Goal: Task Accomplishment & Management: Manage account settings

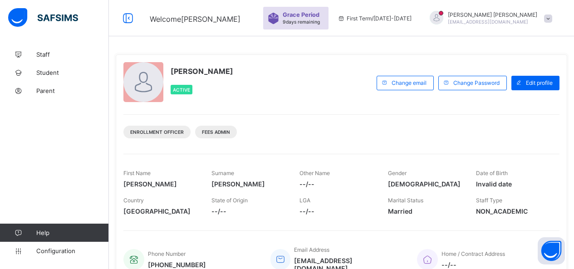
scroll to position [61, 0]
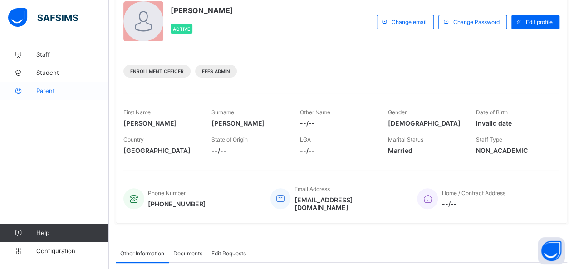
click at [44, 93] on span "Parent" at bounding box center [72, 90] width 73 height 7
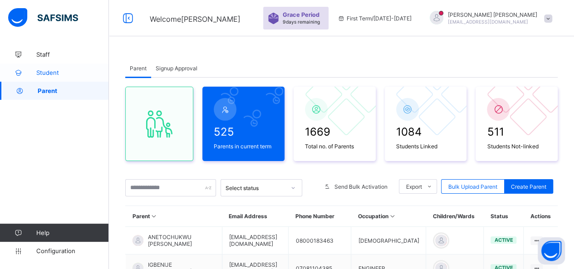
click at [54, 70] on span "Student" at bounding box center [72, 72] width 73 height 7
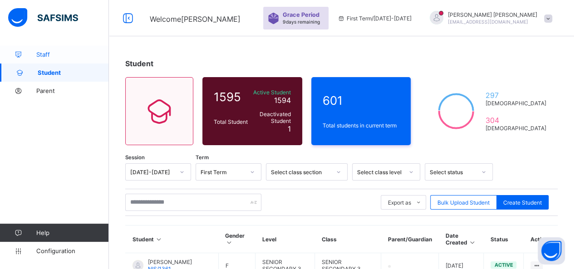
click at [50, 52] on span "Staff" at bounding box center [72, 54] width 73 height 7
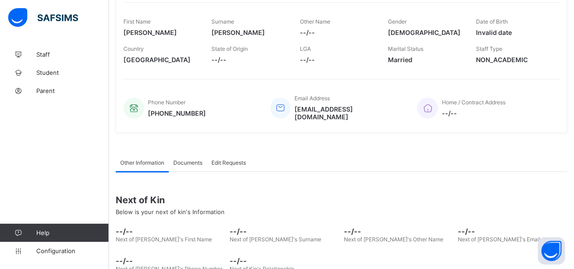
scroll to position [106, 0]
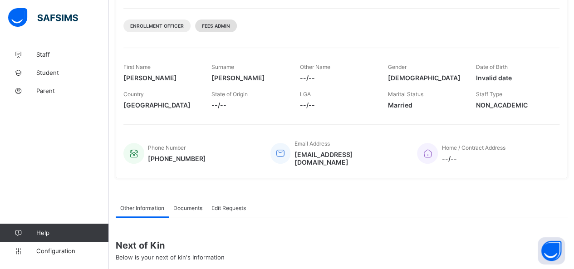
click at [208, 24] on span "Fees Admin" at bounding box center [216, 25] width 28 height 5
click at [207, 27] on span "Fees Admin" at bounding box center [216, 25] width 28 height 5
click at [219, 27] on span "Fees Admin" at bounding box center [216, 25] width 28 height 5
click at [214, 29] on div "Fees Admin" at bounding box center [216, 26] width 42 height 13
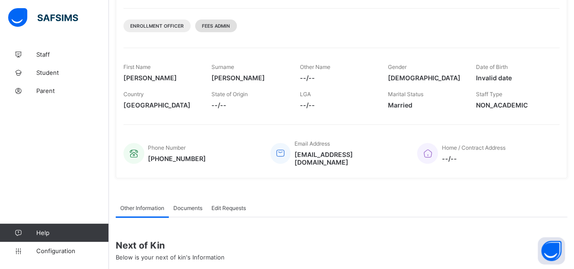
click at [214, 29] on div "Fees Admin" at bounding box center [216, 26] width 42 height 13
drag, startPoint x: 211, startPoint y: 25, endPoint x: 192, endPoint y: 25, distance: 19.1
click at [211, 25] on span "Fees Admin" at bounding box center [216, 25] width 28 height 5
click at [151, 25] on span "Enrollment Officer" at bounding box center [157, 25] width 54 height 5
click at [165, 27] on span "Enrollment Officer" at bounding box center [157, 25] width 54 height 5
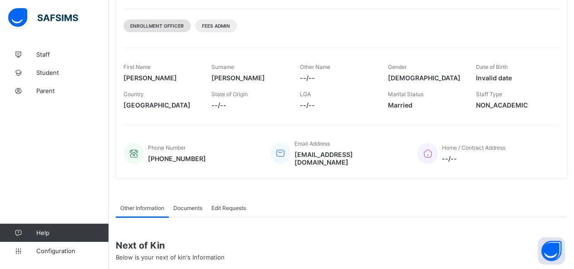
drag, startPoint x: 167, startPoint y: 27, endPoint x: 180, endPoint y: 27, distance: 12.7
click at [171, 27] on span "Enrollment Officer" at bounding box center [157, 25] width 54 height 5
click at [180, 27] on span "Enrollment Officer" at bounding box center [157, 25] width 54 height 5
click at [212, 27] on span "Fees Admin" at bounding box center [216, 25] width 28 height 5
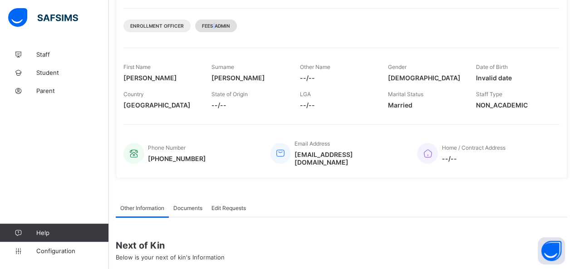
click at [215, 27] on span "Fees Admin" at bounding box center [216, 25] width 28 height 5
click at [216, 26] on span "Fees Admin" at bounding box center [216, 25] width 28 height 5
click at [217, 26] on span "Fees Admin" at bounding box center [216, 25] width 28 height 5
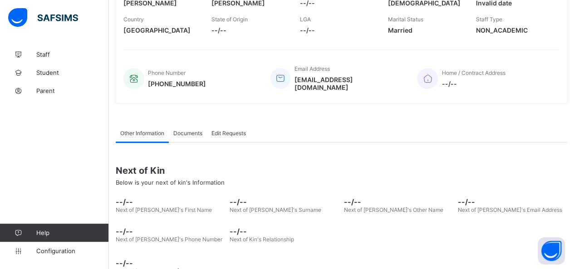
scroll to position [197, 0]
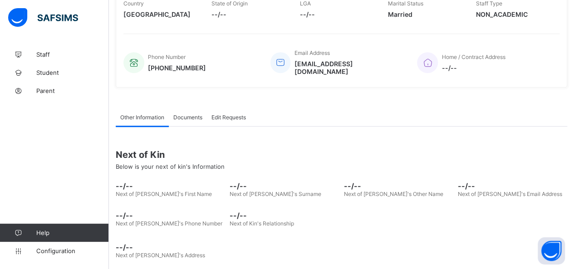
click at [64, 227] on link "Help" at bounding box center [54, 233] width 108 height 18
click at [45, 233] on span "Help" at bounding box center [72, 232] width 72 height 7
click at [21, 230] on icon at bounding box center [18, 233] width 36 height 7
click at [19, 231] on icon at bounding box center [18, 233] width 36 height 7
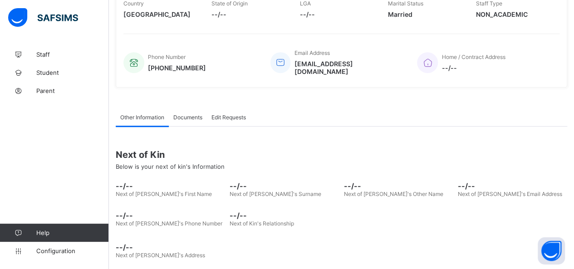
click at [18, 232] on icon at bounding box center [18, 233] width 36 height 7
click at [20, 231] on icon at bounding box center [18, 233] width 36 height 7
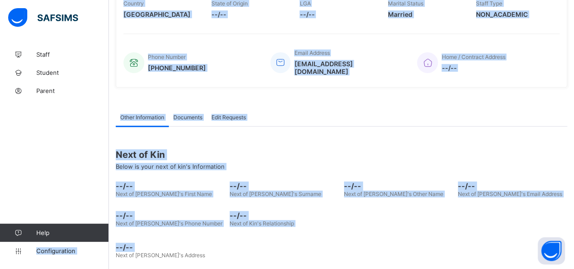
drag, startPoint x: 31, startPoint y: 247, endPoint x: 36, endPoint y: 276, distance: 29.1
click at [36, 269] on html "Welcome [PERSON_NAME] Period 9 days remaining First Term / [DATE]-[DATE] [PERSO…" at bounding box center [287, 41] width 574 height 476
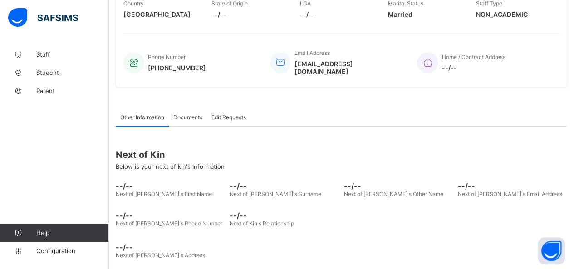
click at [33, 220] on div "Staff Student Parent Help Configuration" at bounding box center [54, 152] width 109 height 233
click at [19, 249] on icon at bounding box center [18, 251] width 36 height 7
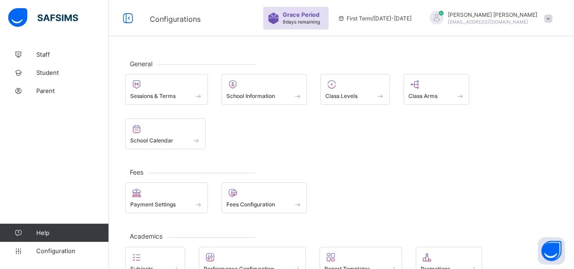
click at [140, 168] on span "Fees" at bounding box center [136, 172] width 23 height 8
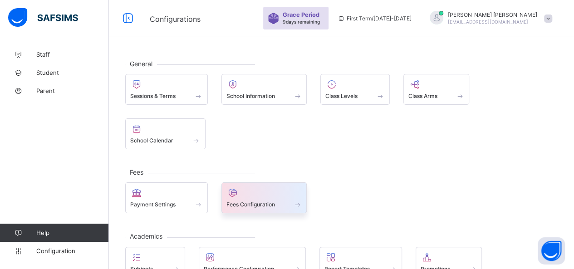
click at [257, 201] on span "Fees Configuration" at bounding box center [250, 204] width 49 height 7
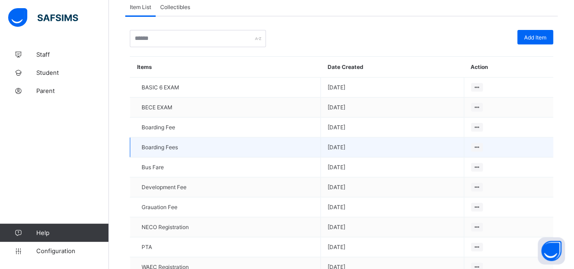
scroll to position [138, 0]
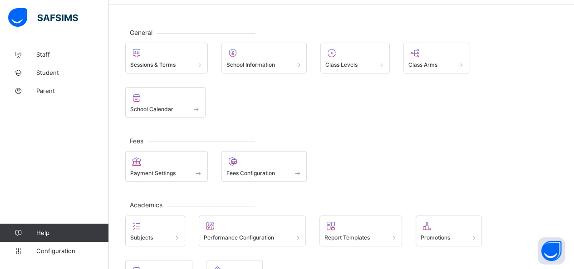
scroll to position [83, 0]
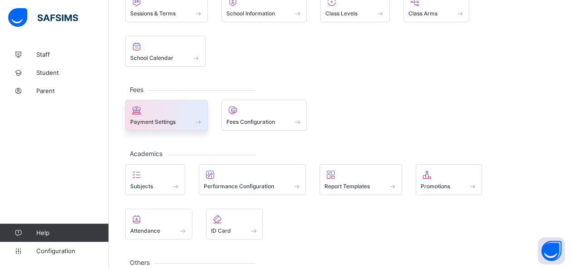
click at [161, 105] on div at bounding box center [166, 110] width 73 height 11
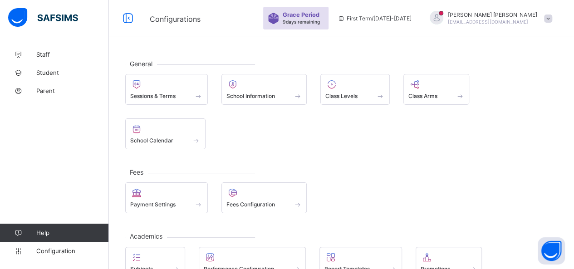
scroll to position [83, 0]
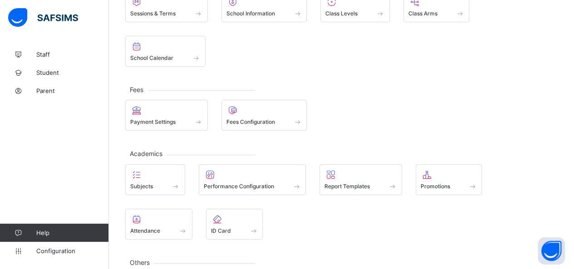
drag, startPoint x: 30, startPoint y: 0, endPoint x: 97, endPoint y: 39, distance: 77.0
click at [97, 39] on div "Staff Student Parent Help Configuration" at bounding box center [54, 152] width 109 height 233
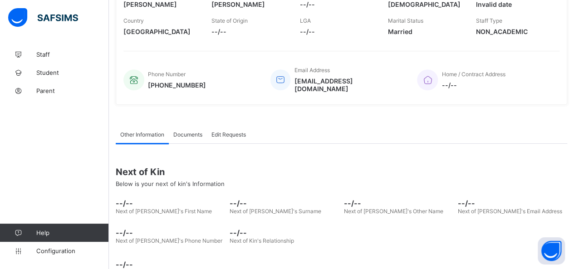
scroll to position [197, 0]
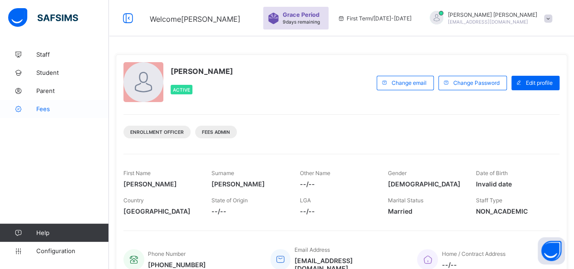
click at [45, 108] on span "Fees" at bounding box center [72, 108] width 73 height 7
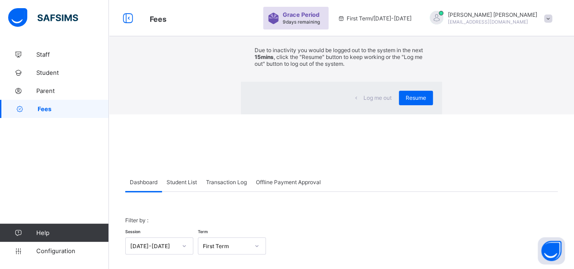
click at [424, 24] on div "×" at bounding box center [428, 16] width 9 height 15
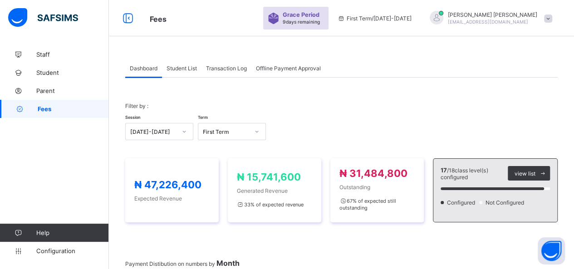
click at [187, 69] on span "Student List" at bounding box center [181, 68] width 30 height 7
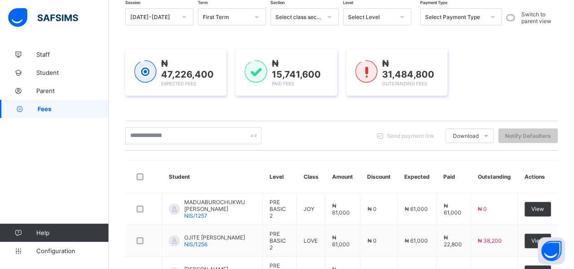
scroll to position [91, 0]
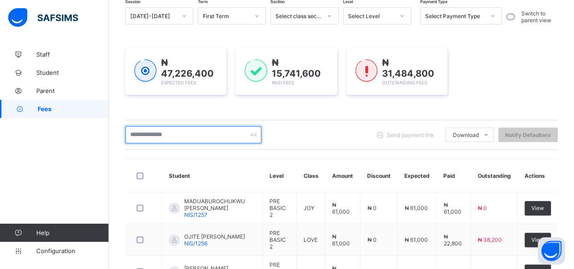
click at [183, 137] on input "text" at bounding box center [193, 134] width 136 height 17
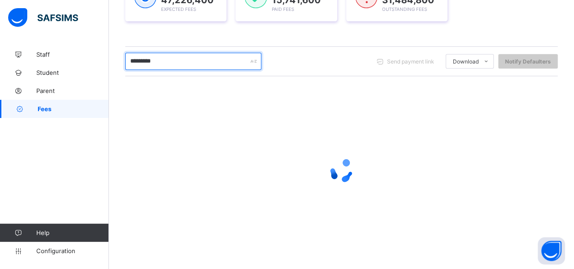
scroll to position [97, 0]
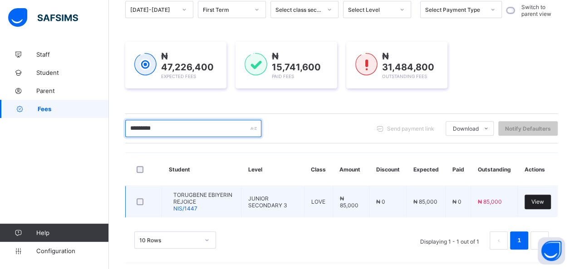
type input "*********"
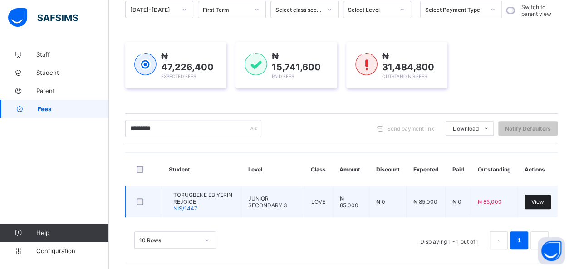
click at [540, 199] on span "View" at bounding box center [537, 201] width 13 height 7
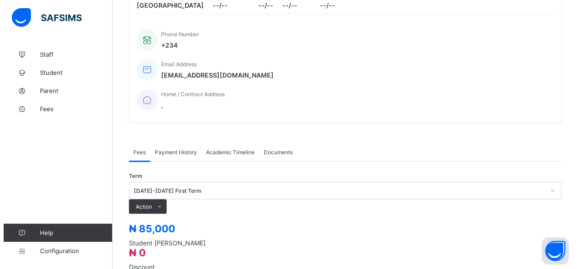
scroll to position [233, 0]
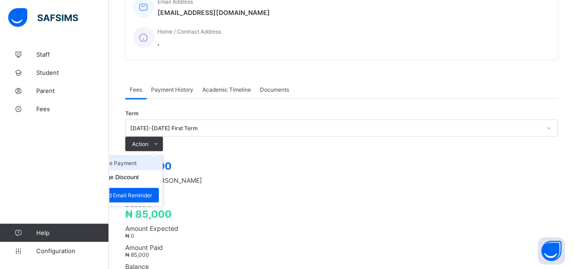
click at [162, 156] on li "Receive Payment" at bounding box center [125, 163] width 74 height 14
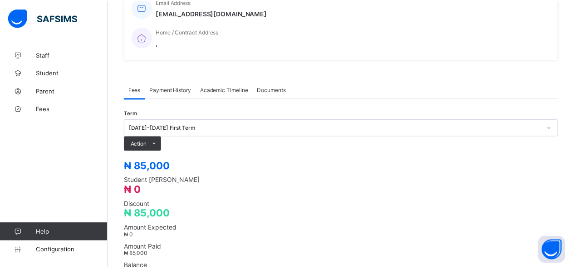
scroll to position [27, 0]
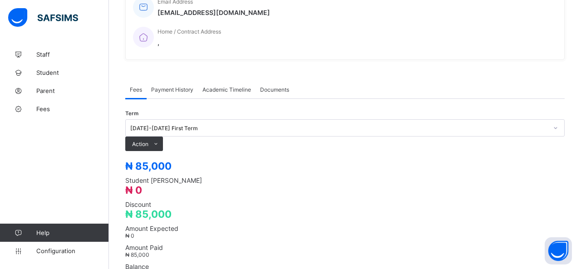
type input "*****"
type input "**********"
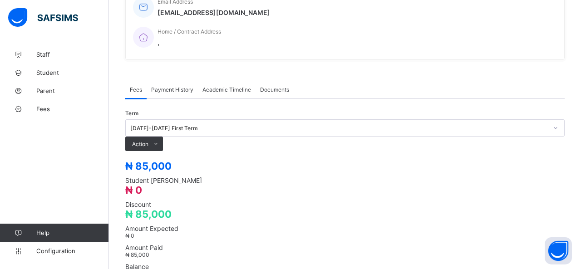
type input "********"
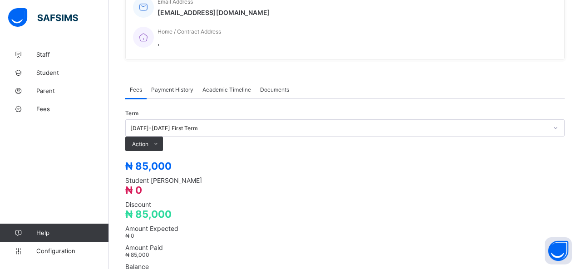
type input "******"
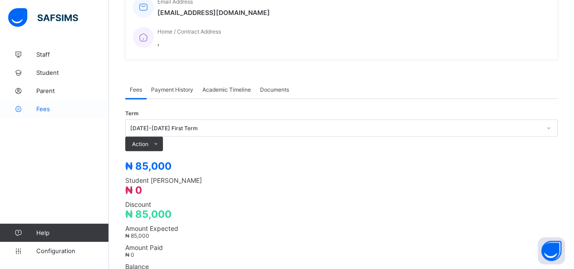
click at [49, 108] on span "Fees" at bounding box center [72, 108] width 73 height 7
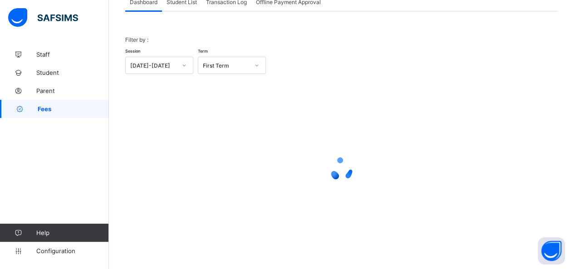
scroll to position [65, 0]
click at [188, 2] on span "Student List" at bounding box center [181, 3] width 30 height 7
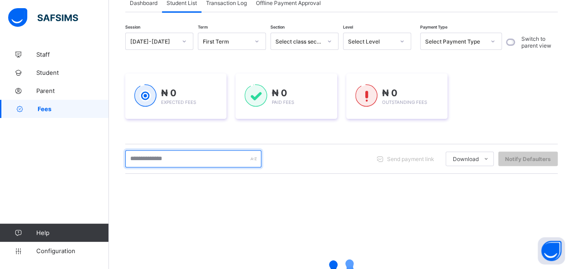
click at [185, 159] on input "text" at bounding box center [193, 158] width 136 height 17
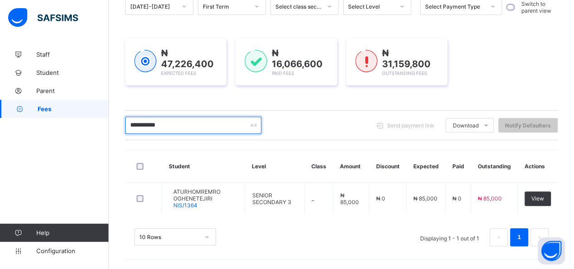
scroll to position [97, 0]
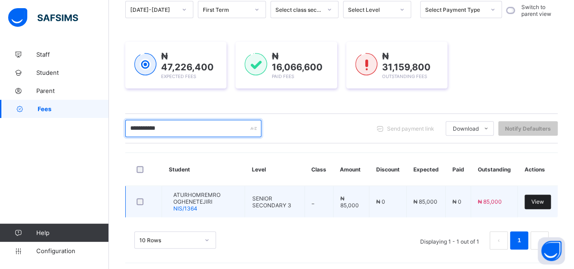
type input "**********"
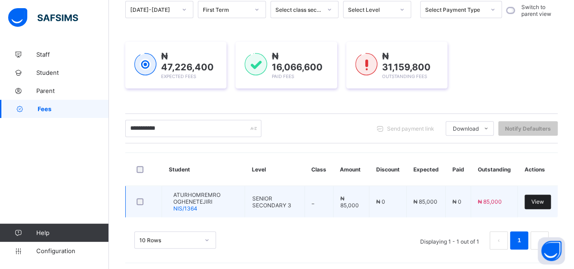
click at [537, 198] on div "View" at bounding box center [537, 202] width 26 height 15
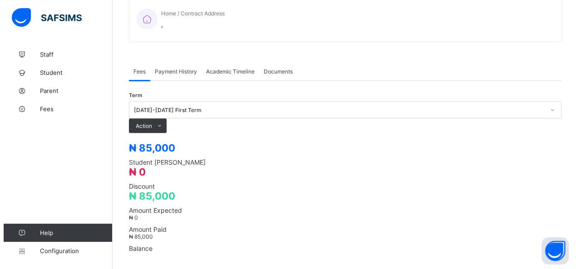
scroll to position [279, 0]
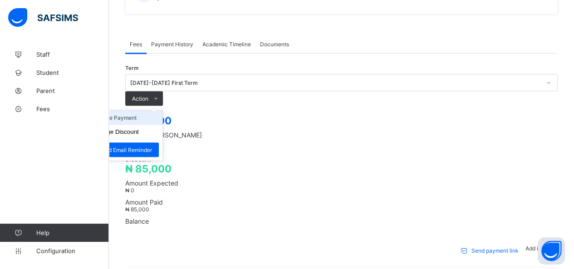
click at [162, 111] on li "Receive Payment" at bounding box center [125, 118] width 74 height 14
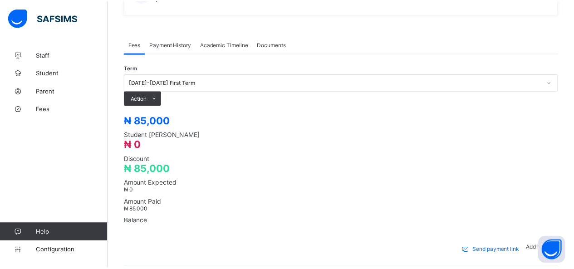
scroll to position [27, 0]
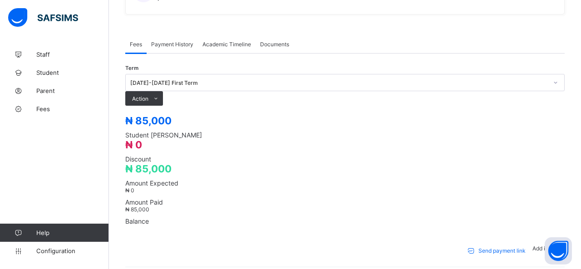
type input "*****"
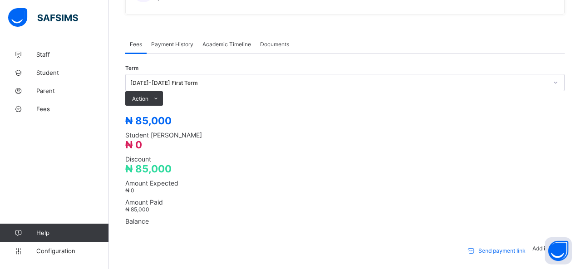
type input "**********"
type input "********"
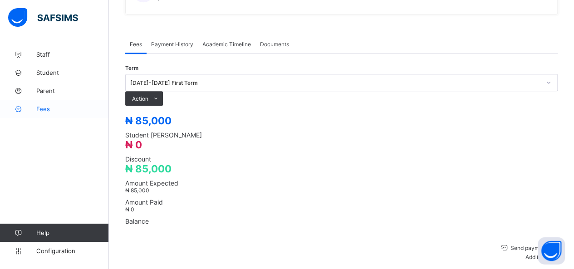
click at [44, 109] on span "Fees" at bounding box center [72, 108] width 73 height 7
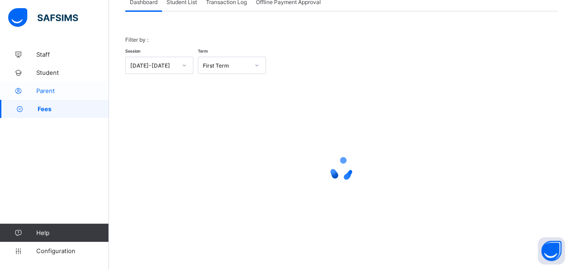
scroll to position [65, 0]
click at [184, 3] on span "Student List" at bounding box center [181, 3] width 30 height 7
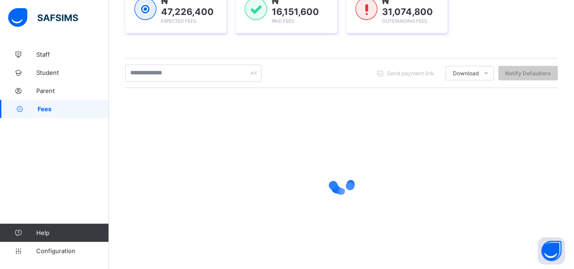
scroll to position [156, 0]
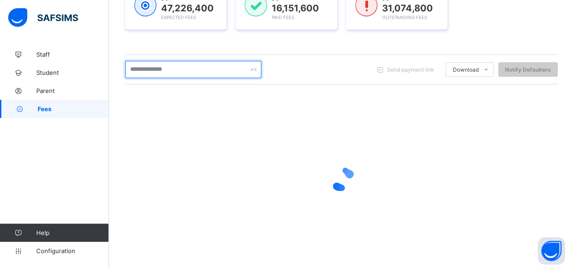
click at [170, 71] on input "text" at bounding box center [193, 69] width 136 height 17
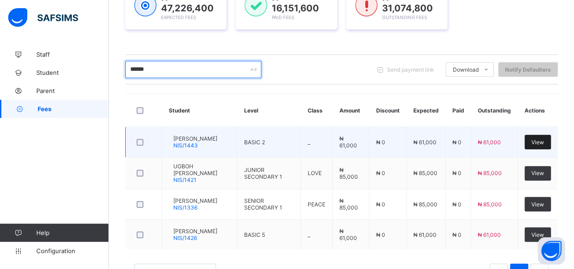
type input "******"
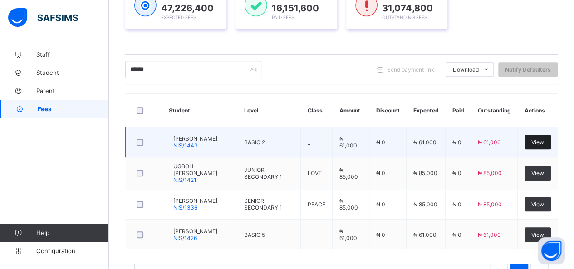
click at [542, 136] on div "View" at bounding box center [537, 142] width 26 height 15
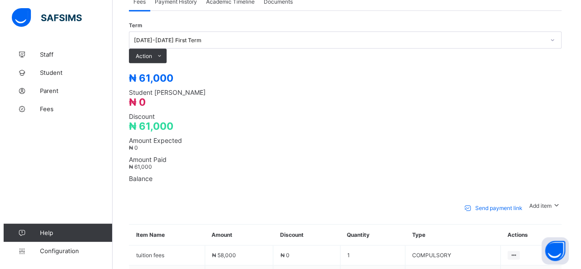
scroll to position [323, 0]
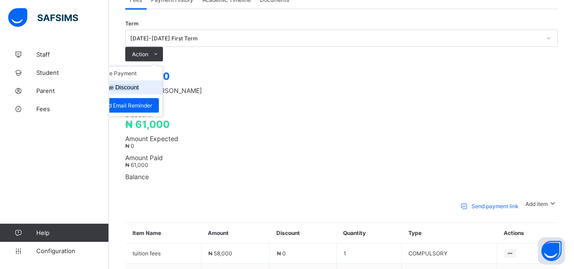
click at [162, 80] on li "Manage Discount" at bounding box center [125, 87] width 74 height 14
click at [139, 84] on button "Manage Discount" at bounding box center [115, 87] width 47 height 7
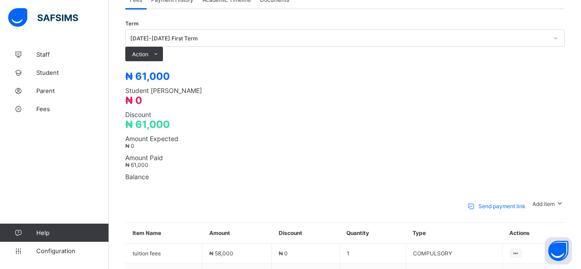
drag, startPoint x: 454, startPoint y: 149, endPoint x: 431, endPoint y: 151, distance: 23.2
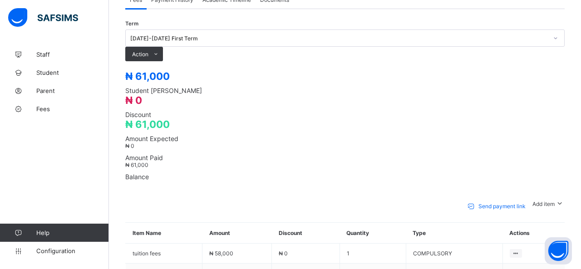
type input "******"
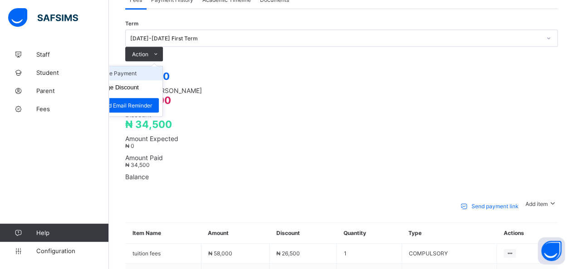
click at [162, 66] on li "Receive Payment" at bounding box center [125, 73] width 74 height 14
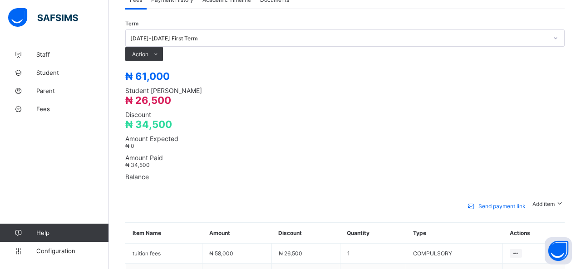
type input "*****"
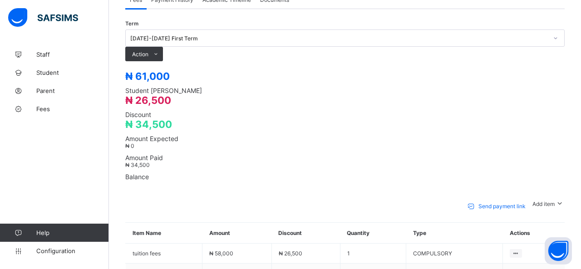
type input "**********"
